Goal: Task Accomplishment & Management: Use online tool/utility

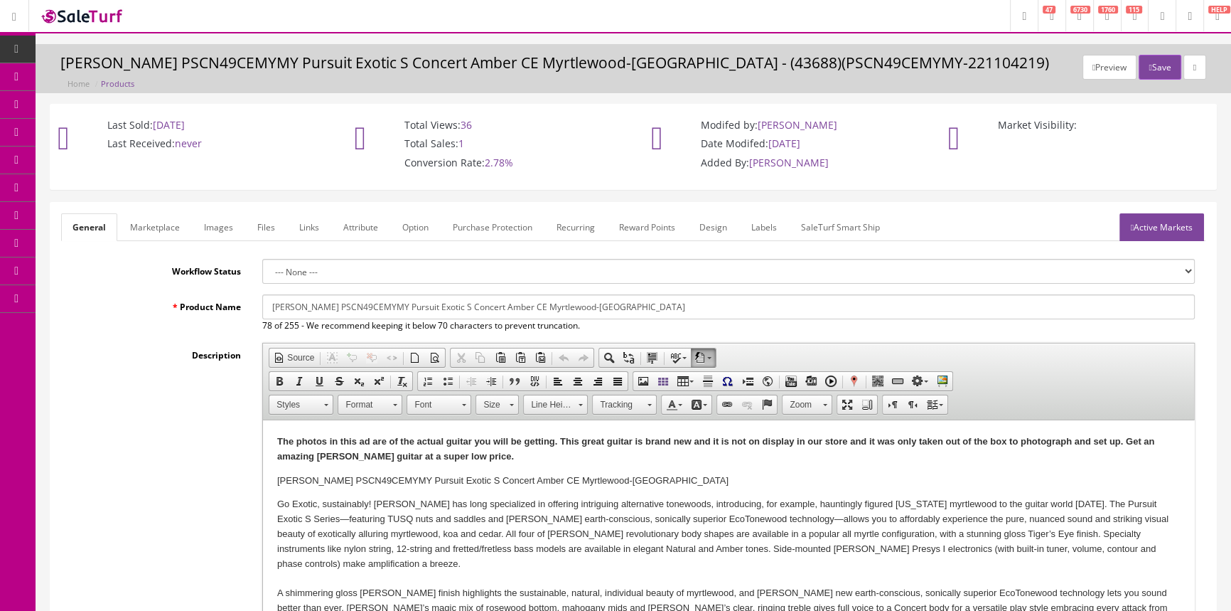
click at [104, 73] on span "Products" at bounding box center [102, 76] width 35 height 12
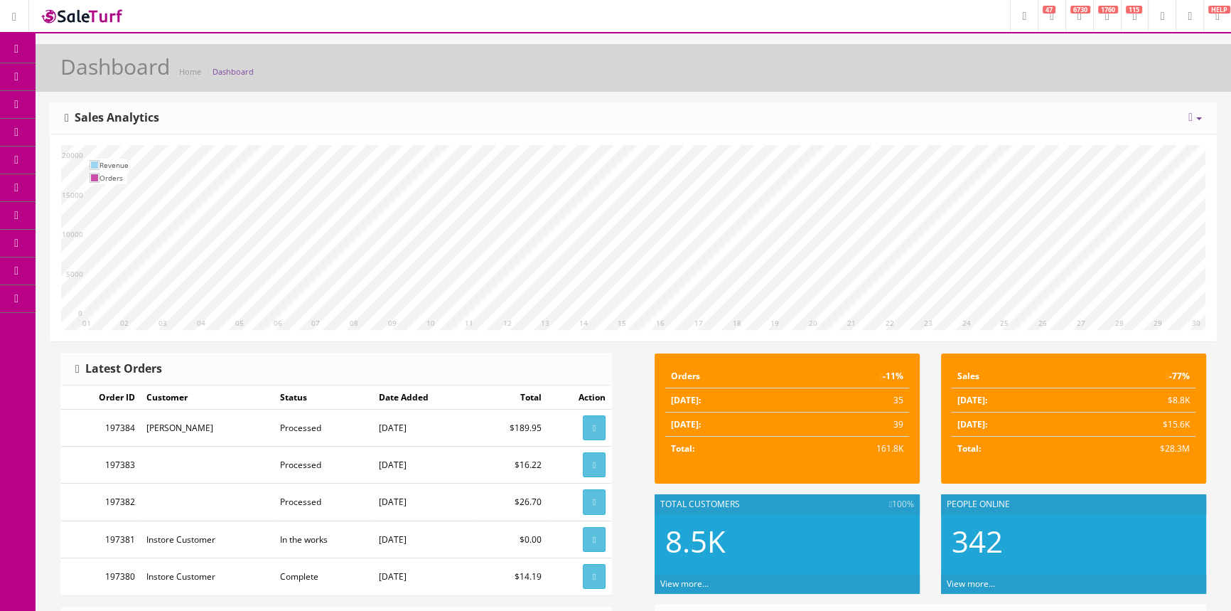
drag, startPoint x: 121, startPoint y: 69, endPoint x: 119, endPoint y: 50, distance: 18.5
click at [121, 68] on link "Products" at bounding box center [110, 77] width 149 height 28
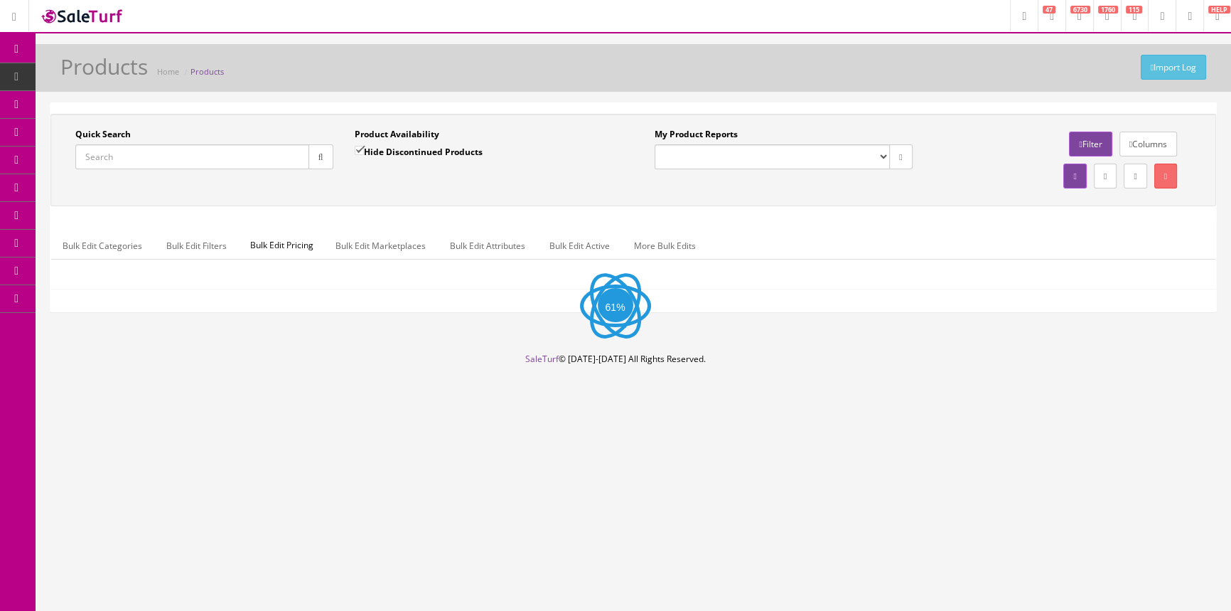
click at [121, 161] on input "Quick Search" at bounding box center [192, 156] width 234 height 25
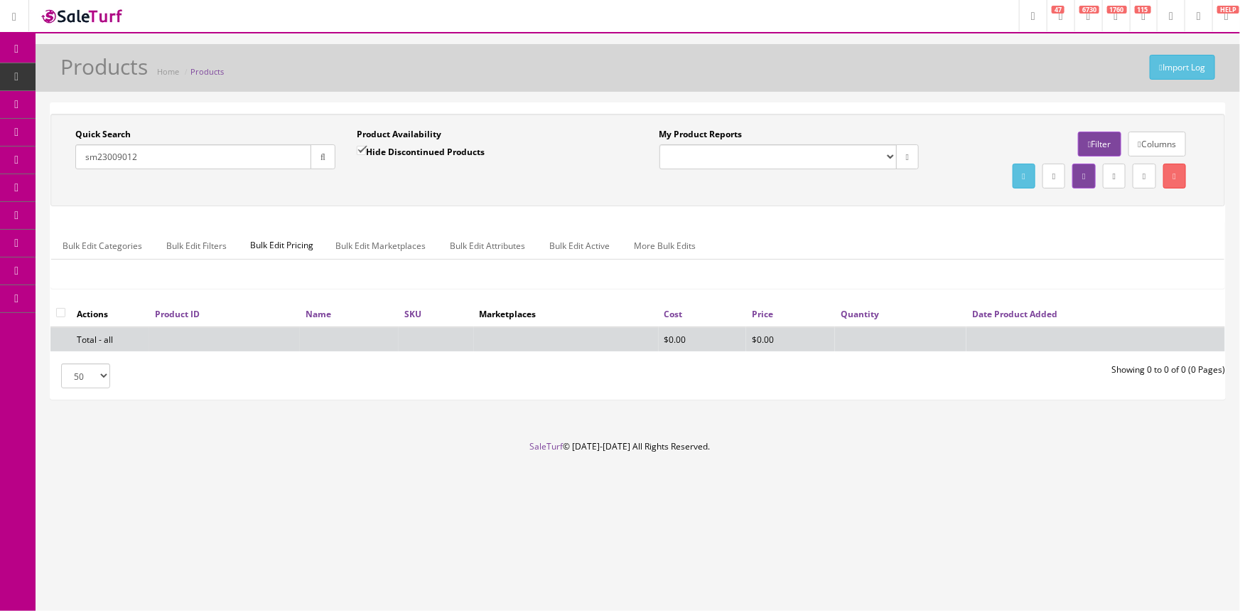
type input "sm23009012"
click at [362, 148] on input "Hide Discontinued Products" at bounding box center [361, 150] width 9 height 9
checkbox input "false"
drag, startPoint x: 168, startPoint y: 161, endPoint x: 75, endPoint y: 185, distance: 96.2
click at [75, 185] on div "Quick Search sm23009012 Date From Product Availability Hide Discontinued Produc…" at bounding box center [638, 160] width 1168 height 64
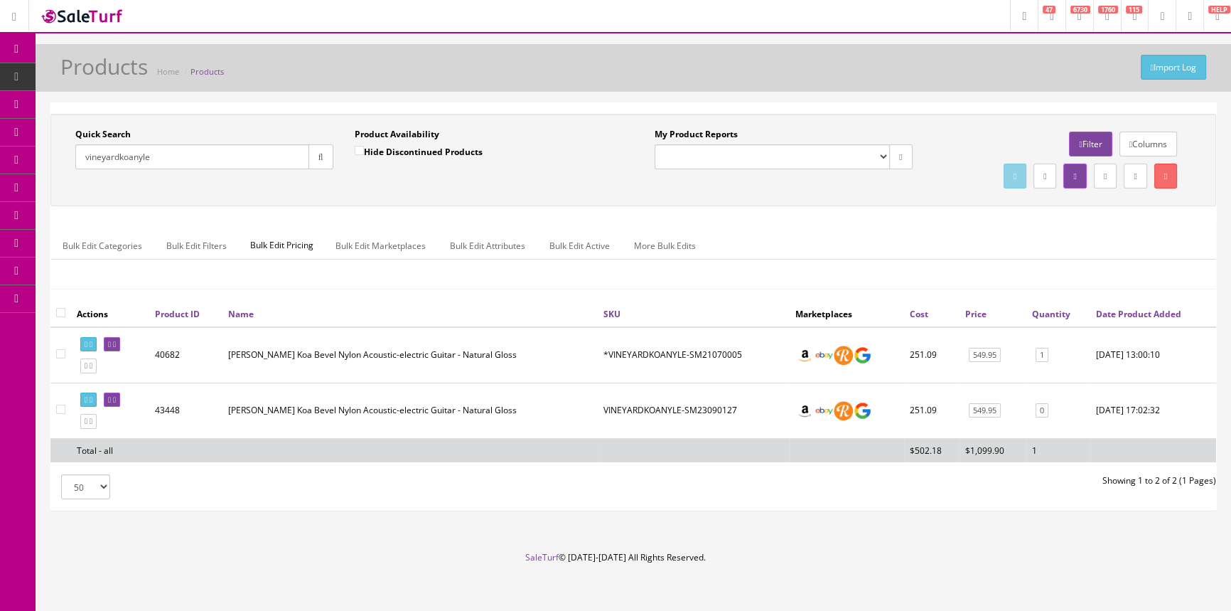
type input "vineyardkoanyle"
